Goal: Check status: Check status

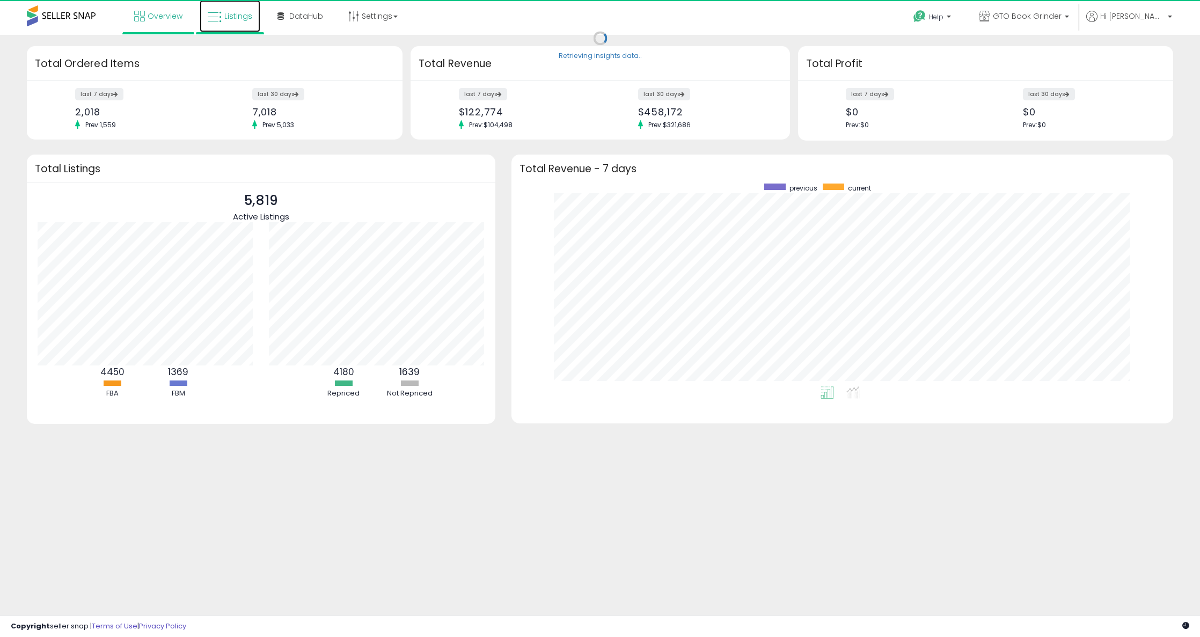
scroll to position [203, 640]
click at [228, 25] on link "Listings" at bounding box center [230, 16] width 61 height 32
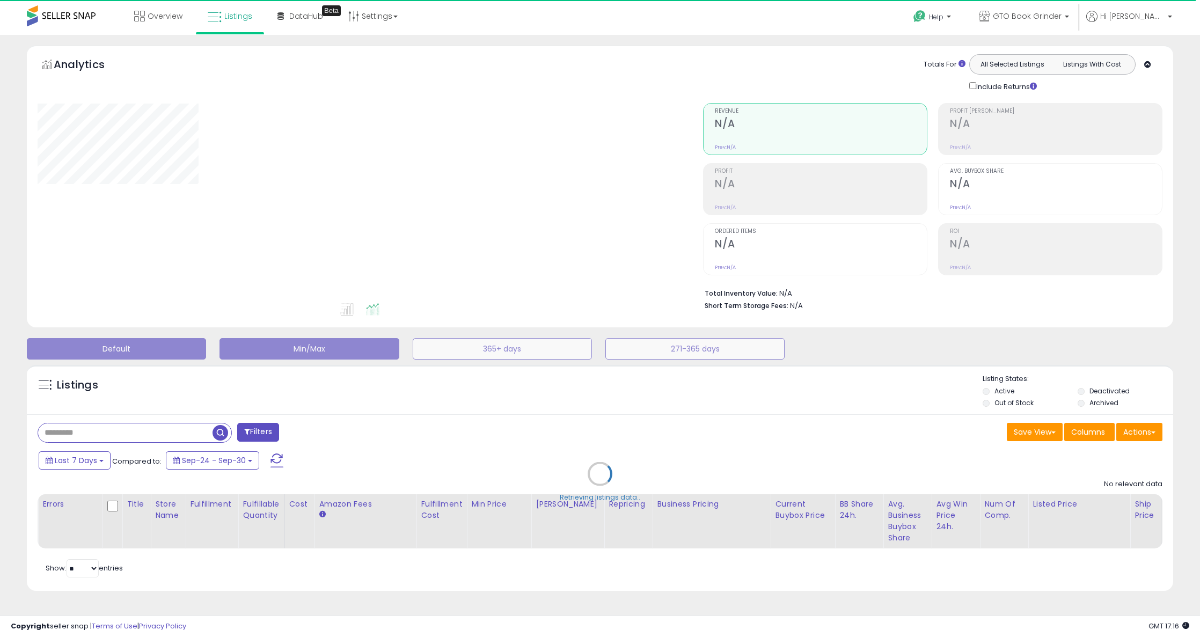
click at [143, 341] on button "Default" at bounding box center [116, 348] width 179 height 21
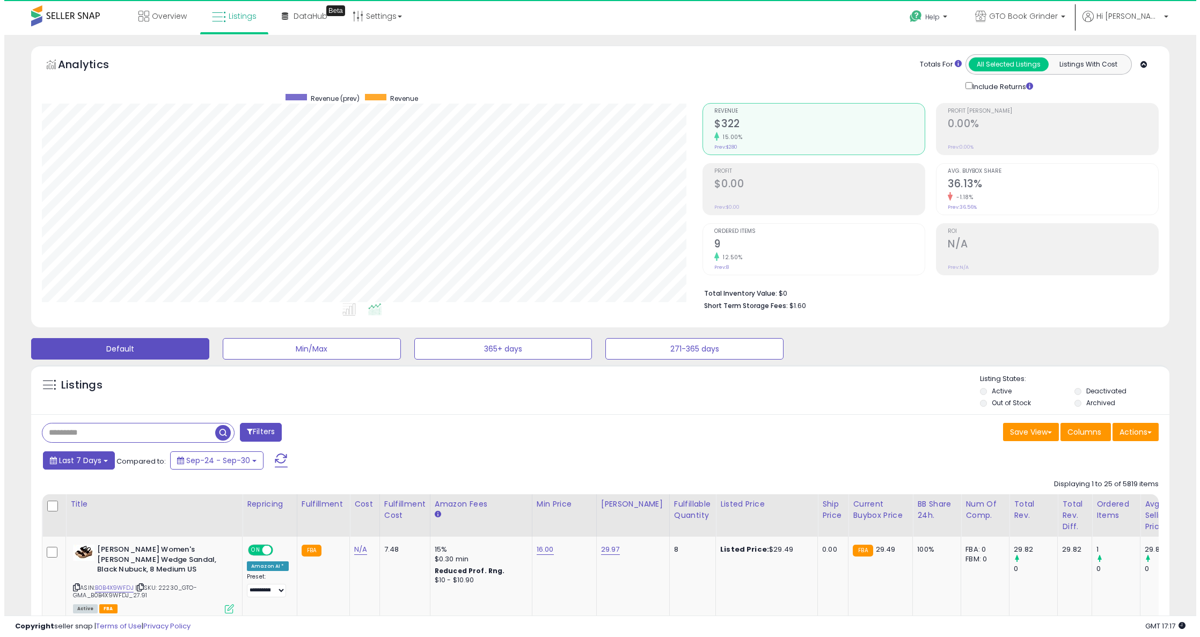
scroll to position [220, 661]
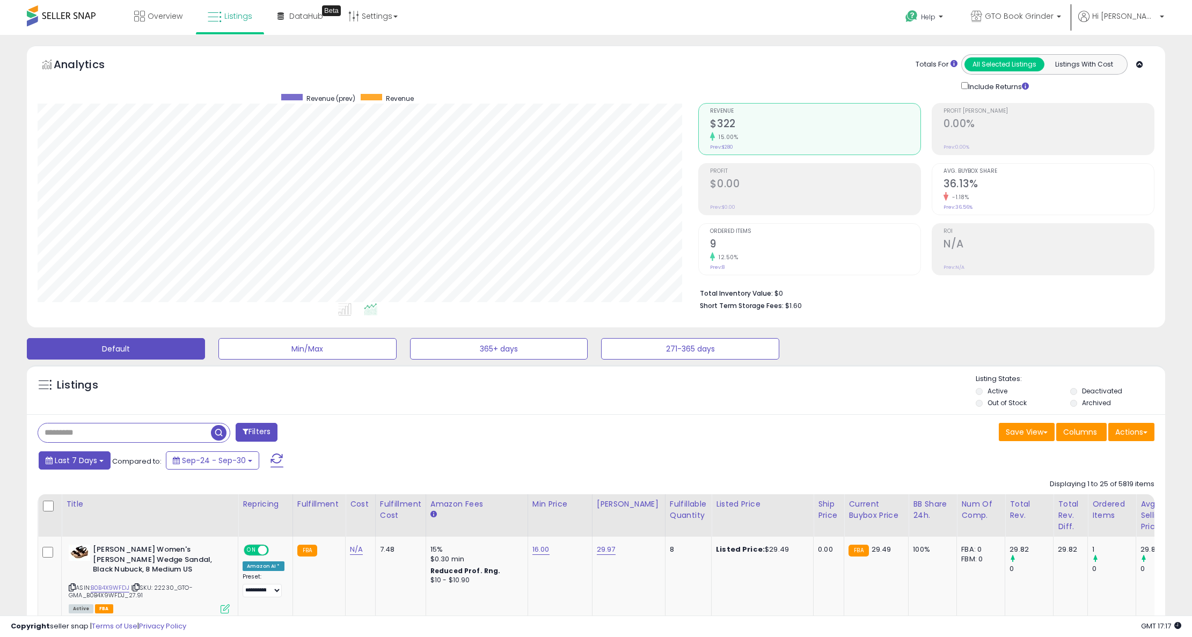
click at [89, 460] on span "Last 7 Days" at bounding box center [76, 460] width 42 height 11
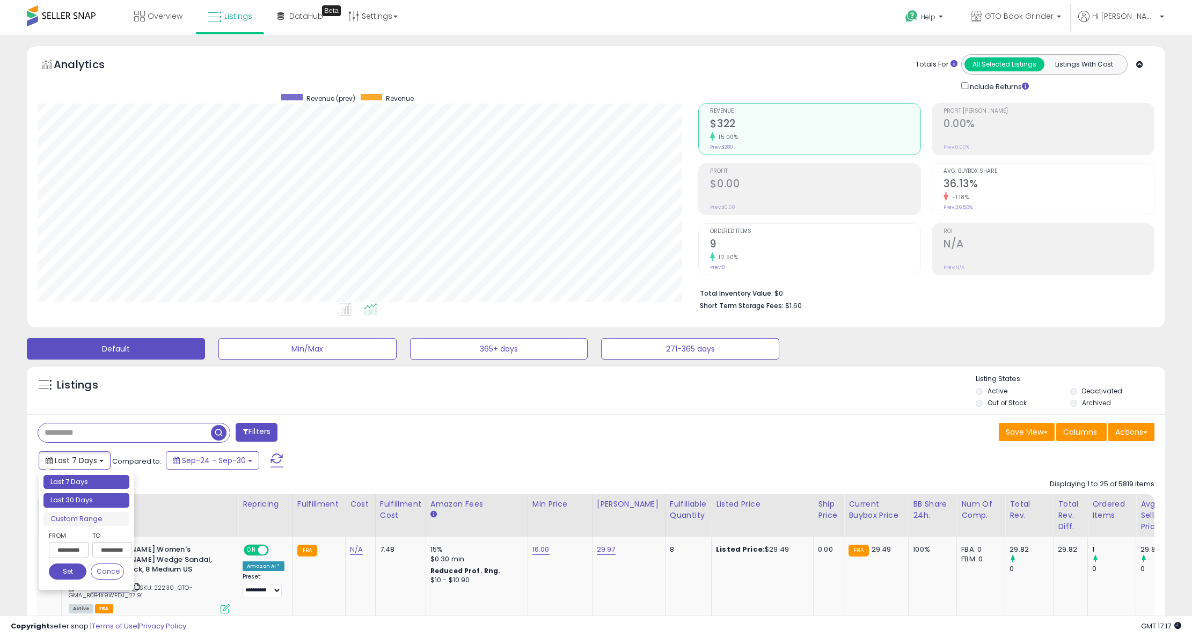
type input "**********"
click at [77, 501] on li "Last 30 Days" at bounding box center [86, 500] width 86 height 14
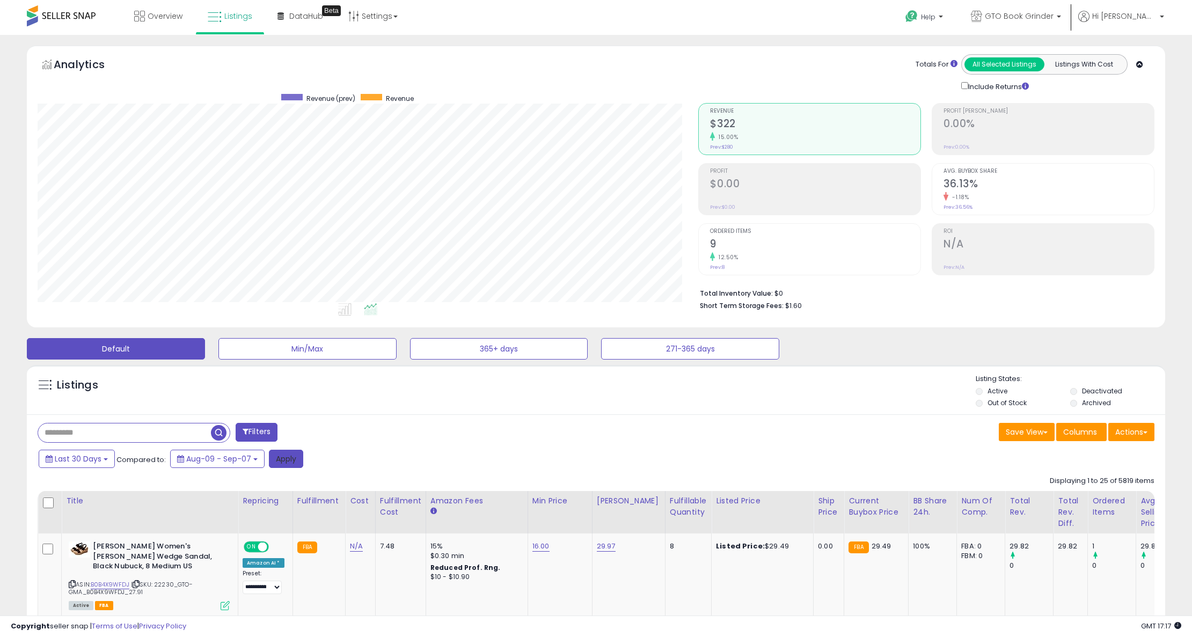
click at [299, 464] on button "Apply" at bounding box center [286, 459] width 34 height 18
